Goal: Navigation & Orientation: Find specific page/section

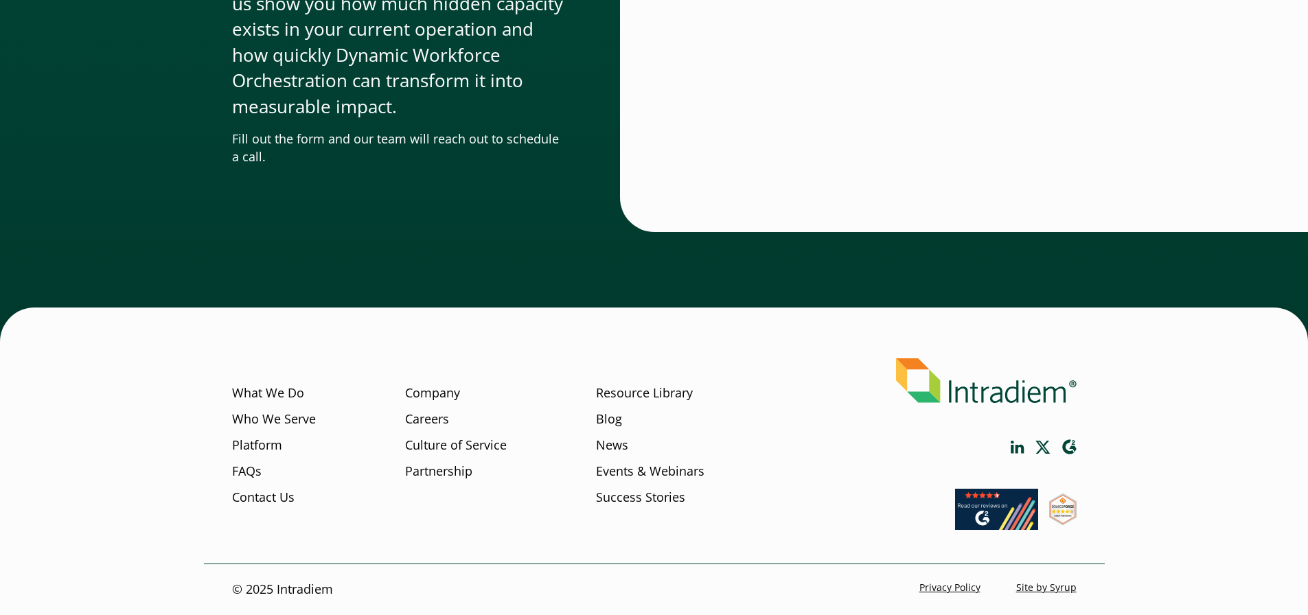
scroll to position [5577, 0]
click at [232, 437] on link "Platform" at bounding box center [257, 446] width 50 height 18
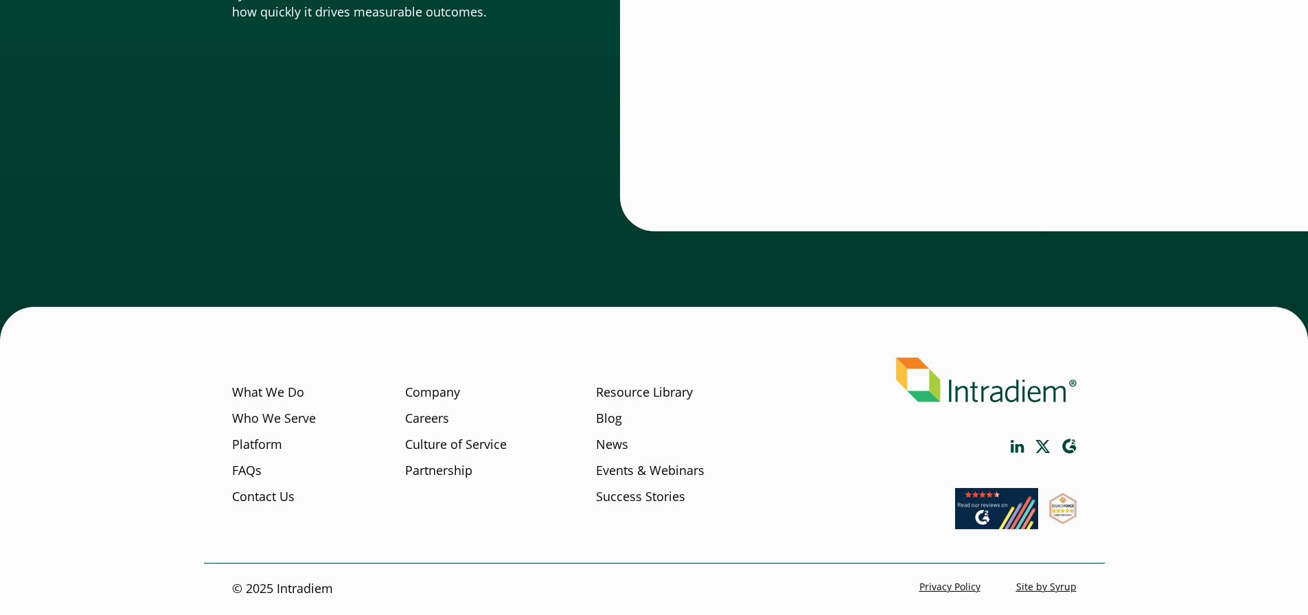
scroll to position [5827, 0]
click at [656, 384] on link "Resource Library" at bounding box center [644, 393] width 97 height 18
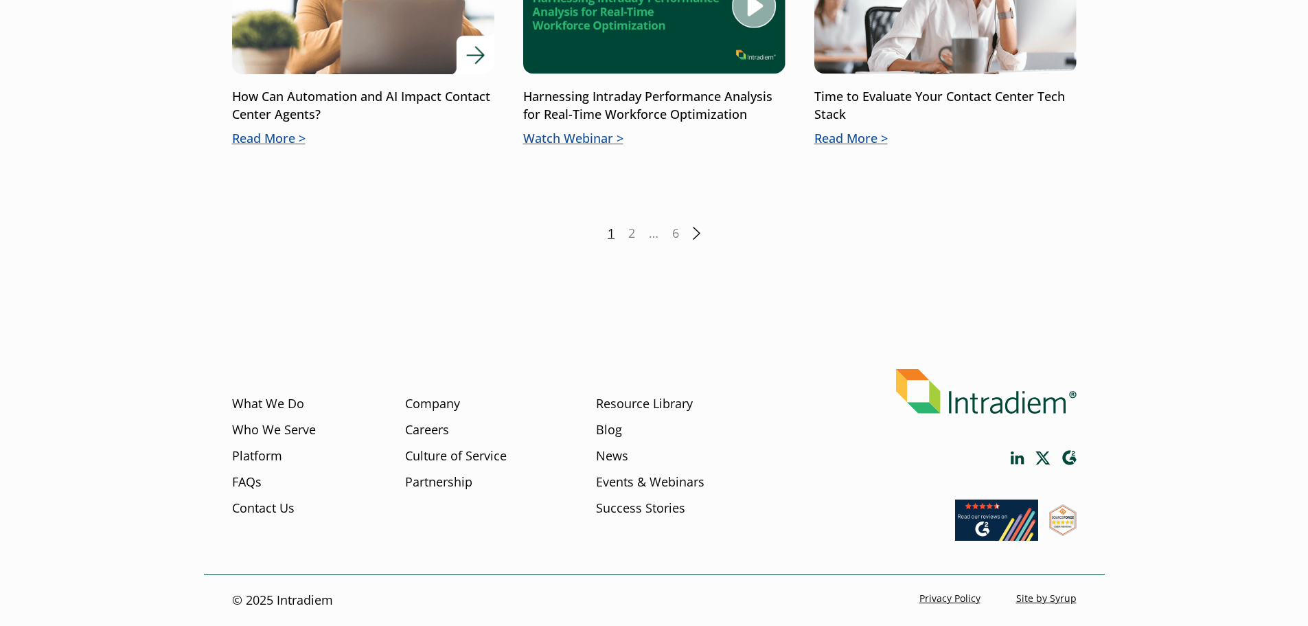
scroll to position [2433, 0]
